Goal: Obtain resource: Download file/media

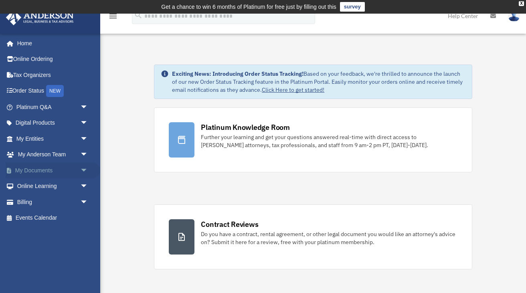
click at [83, 165] on span "arrow_drop_down" at bounding box center [88, 170] width 16 height 16
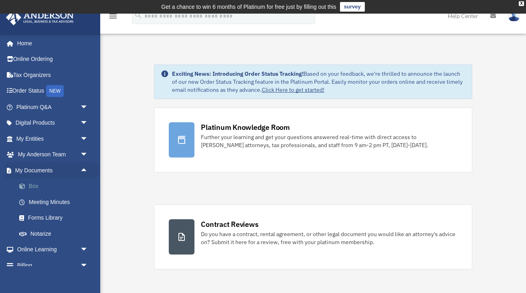
click at [30, 185] on link "Box" at bounding box center [55, 186] width 89 height 16
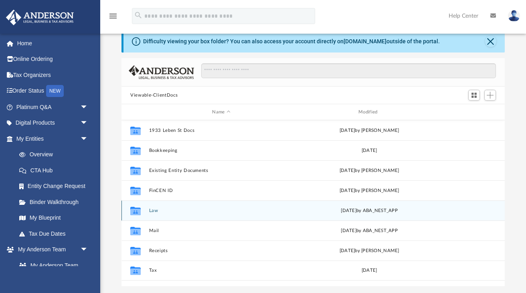
scroll to position [182, 383]
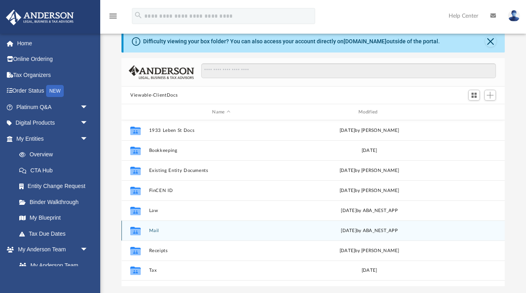
click at [152, 230] on button "Mail" at bounding box center [221, 230] width 145 height 5
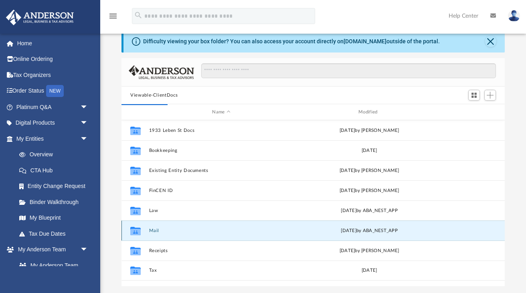
click at [156, 229] on button "Mail" at bounding box center [221, 230] width 145 height 5
click at [114, 14] on icon "menu" at bounding box center [113, 16] width 10 height 10
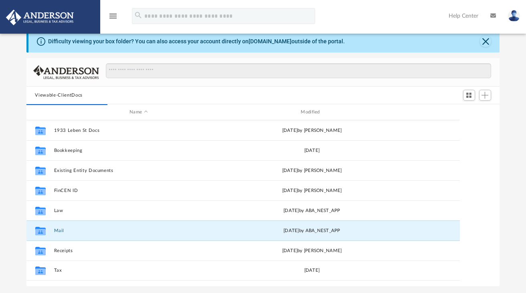
scroll to position [0, 0]
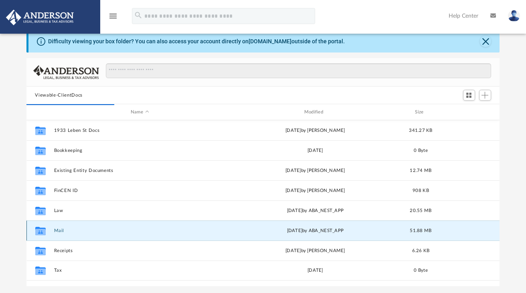
click at [57, 231] on button "Mail" at bounding box center [140, 230] width 172 height 5
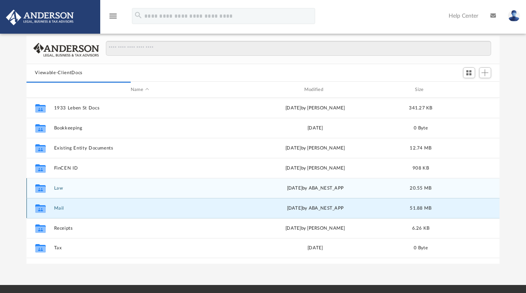
scroll to position [49, 0]
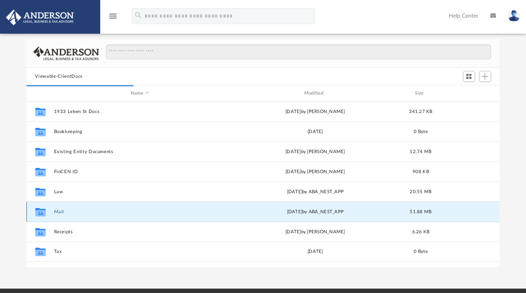
click at [59, 212] on button "Mail" at bounding box center [140, 211] width 172 height 5
click at [320, 210] on div "[DATE] by ABA_NEST_APP" at bounding box center [315, 211] width 172 height 7
click at [58, 210] on button "Mail" at bounding box center [140, 211] width 172 height 5
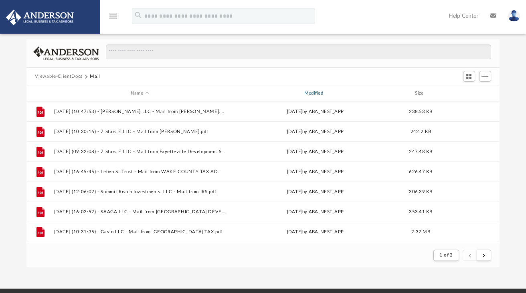
scroll to position [0, 0]
click at [324, 91] on div "Modified" at bounding box center [315, 93] width 172 height 7
click at [320, 92] on div "Modified" at bounding box center [315, 93] width 172 height 7
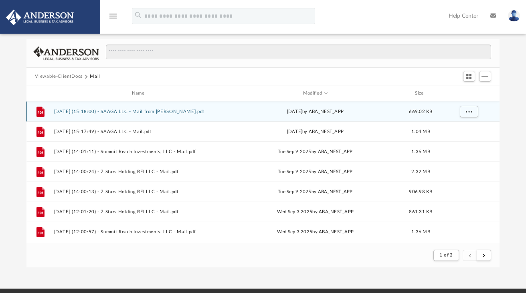
click at [167, 110] on button "[DATE] (15:18:00) - SAAGA LLC - Mail from [PERSON_NAME].pdf" at bounding box center [140, 111] width 172 height 5
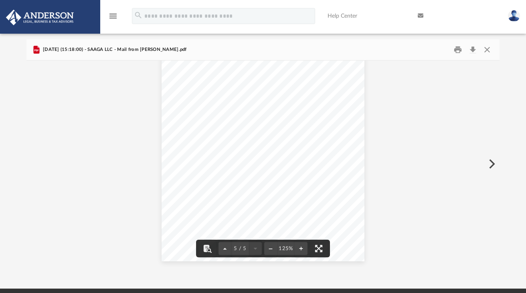
scroll to position [2347, 0]
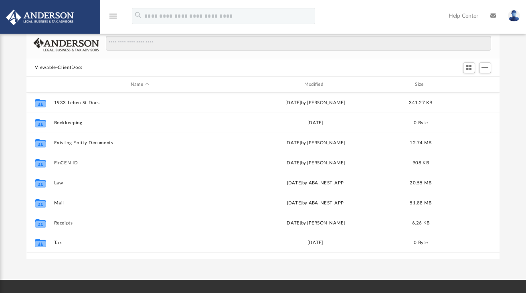
scroll to position [182, 474]
